Goal: Find specific fact: Find specific fact

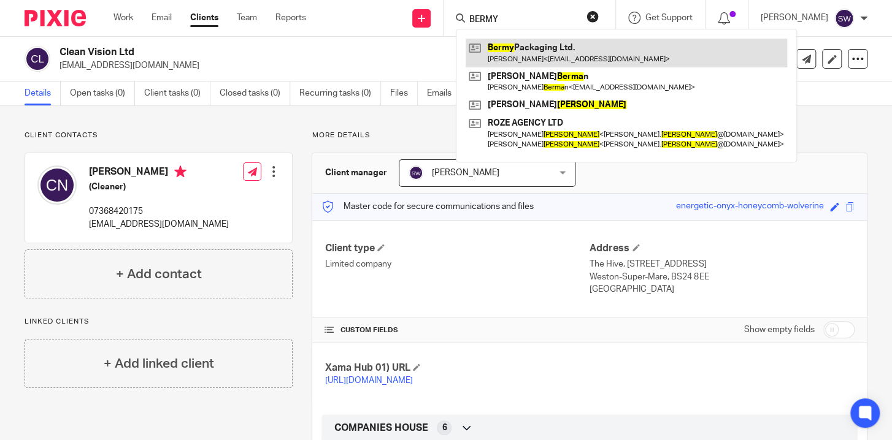
type input "BERMY"
click at [535, 57] on link at bounding box center [626, 53] width 321 height 28
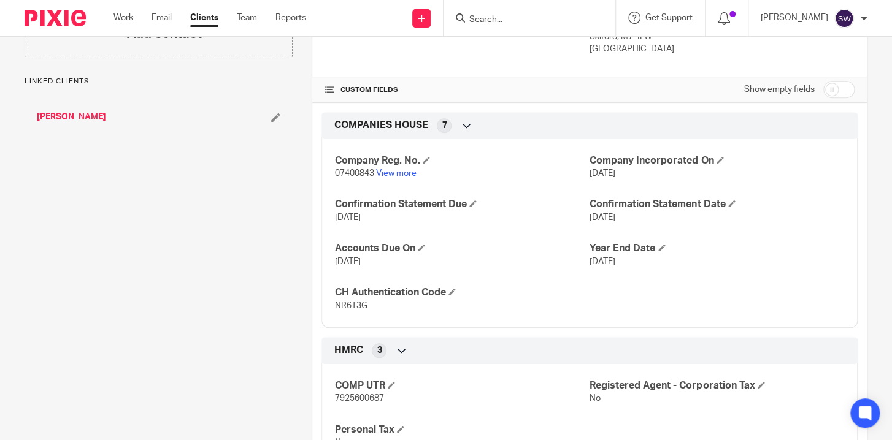
scroll to position [237, 0]
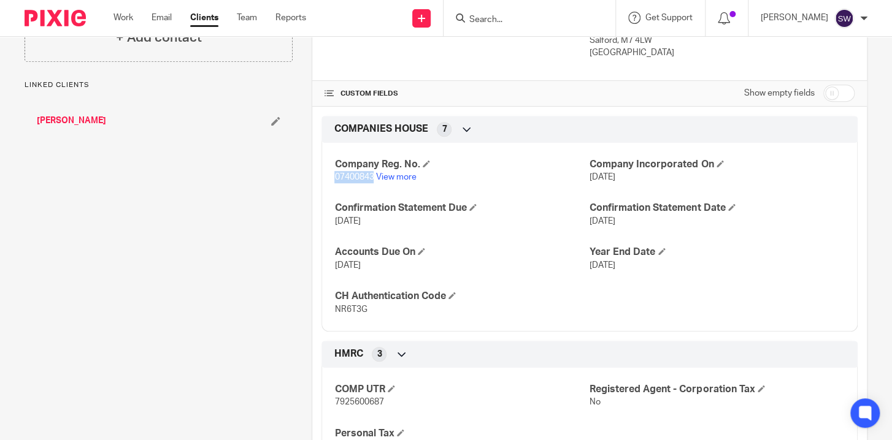
drag, startPoint x: 372, startPoint y: 177, endPoint x: 329, endPoint y: 179, distance: 42.4
click at [329, 179] on div "Company Reg. No. 07400843 View more Company Incorporated On 8 Oct 2010 Confirma…" at bounding box center [589, 233] width 536 height 198
copy span "07400843"
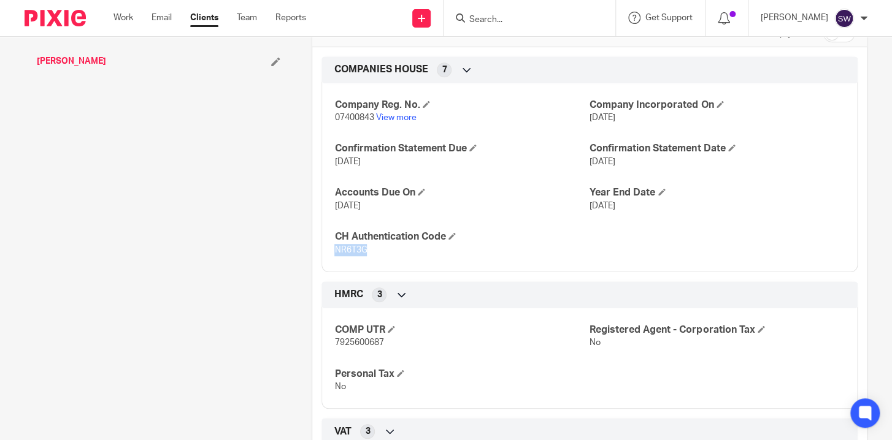
drag, startPoint x: 362, startPoint y: 247, endPoint x: 326, endPoint y: 250, distance: 36.9
click at [326, 250] on div "Company Reg. No. 07400843 View more Company Incorporated On 8 Oct 2010 Confirma…" at bounding box center [589, 173] width 536 height 198
copy span "NR6T3G"
